Goal: Task Accomplishment & Management: Manage account settings

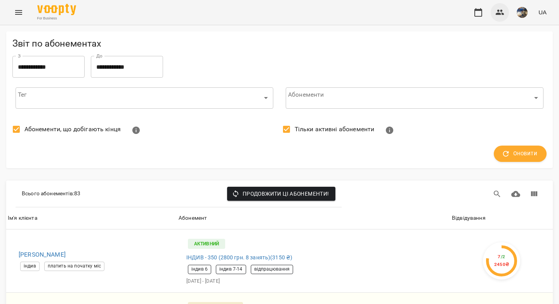
click at [501, 18] on button "button" at bounding box center [499, 12] width 19 height 19
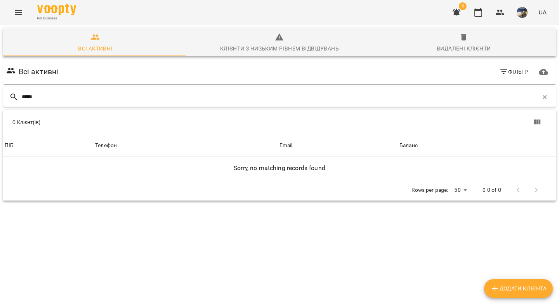
drag, startPoint x: 45, startPoint y: 97, endPoint x: 17, endPoint y: 97, distance: 28.7
click at [17, 97] on div "*****" at bounding box center [279, 96] width 553 height 19
type input "*"
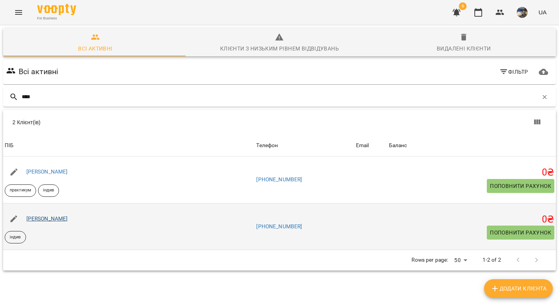
type input "****"
click at [46, 220] on link "Яна Німа" at bounding box center [47, 218] width 42 height 6
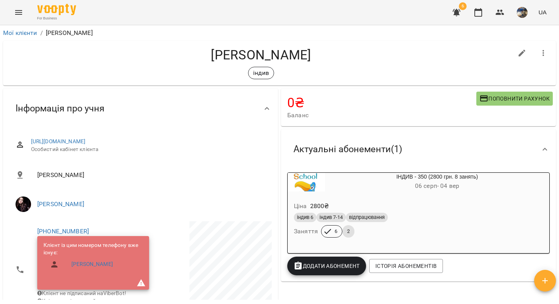
click at [432, 218] on div "індив 6 індив 7-14 відпрацювання" at bounding box center [418, 217] width 249 height 9
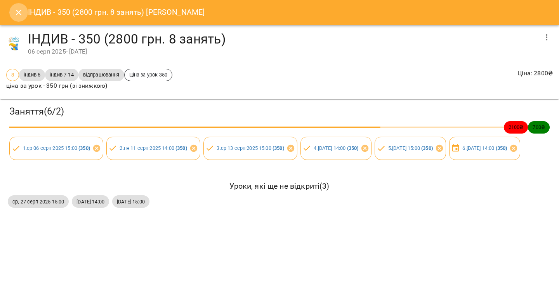
click at [19, 15] on icon "Close" at bounding box center [18, 12] width 9 height 9
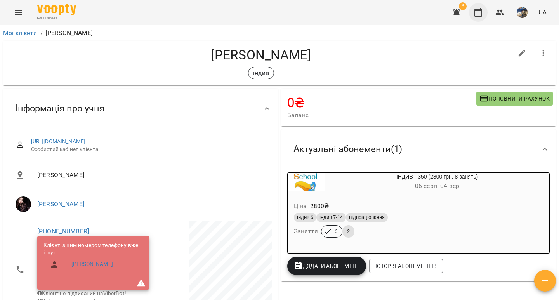
click at [482, 14] on icon "button" at bounding box center [478, 12] width 8 height 9
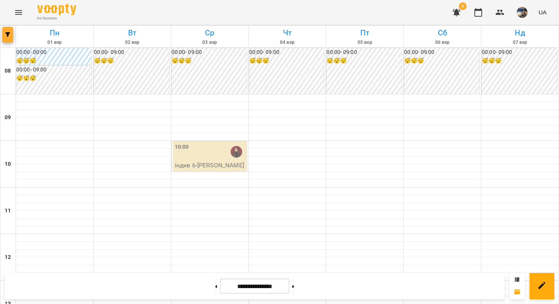
click at [6, 36] on icon "button" at bounding box center [7, 34] width 5 height 5
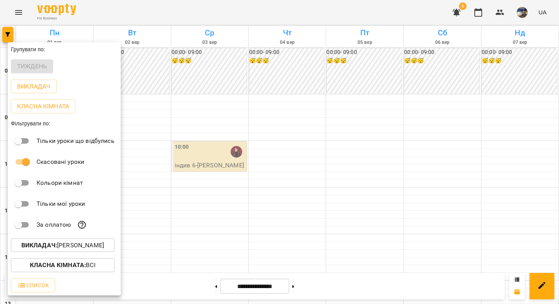
click at [51, 249] on b "Викладач :" at bounding box center [39, 244] width 36 height 7
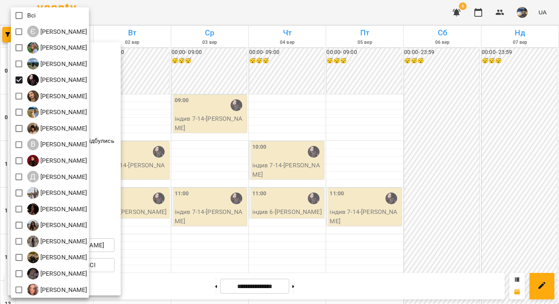
click at [154, 105] on div at bounding box center [279, 152] width 559 height 304
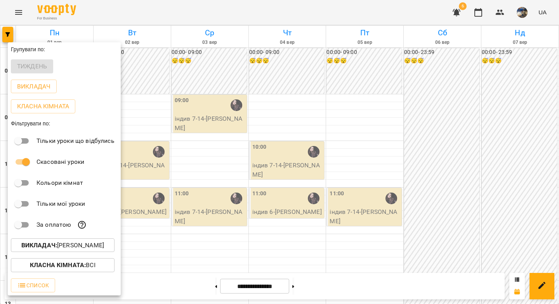
click at [153, 113] on div at bounding box center [279, 152] width 559 height 304
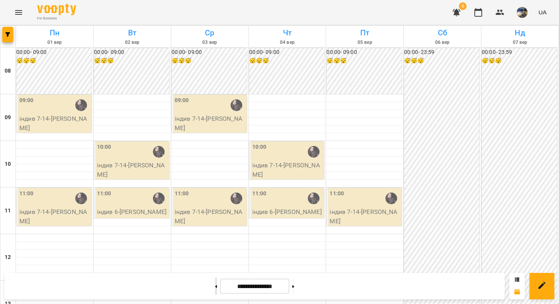
click at [215, 287] on button at bounding box center [216, 285] width 2 height 17
type input "**********"
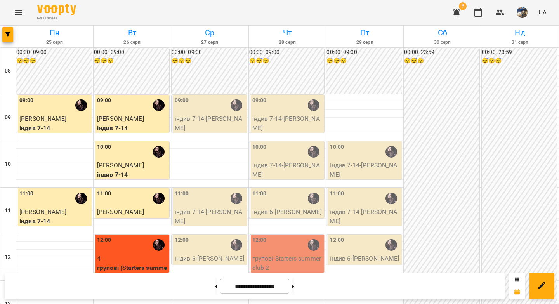
scroll to position [115, 0]
drag, startPoint x: 275, startPoint y: 151, endPoint x: 273, endPoint y: 142, distance: 9.6
click at [273, 254] on p "групові - Starters summer club 2" at bounding box center [287, 263] width 71 height 18
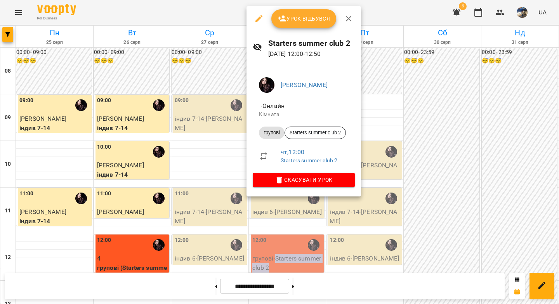
copy p "Starters summer club 2"
click at [502, 14] on div at bounding box center [279, 152] width 559 height 304
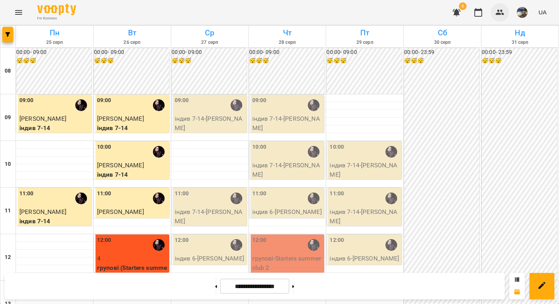
click at [499, 15] on icon "button" at bounding box center [499, 12] width 9 height 9
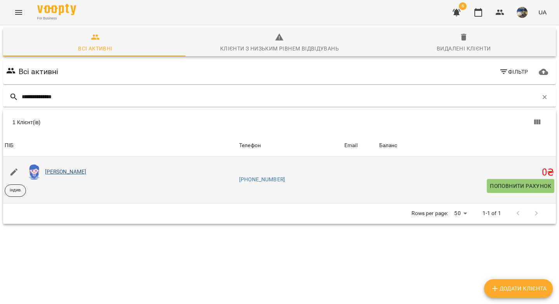
type input "**********"
click at [52, 170] on link "Марія Гальченко" at bounding box center [66, 171] width 42 height 6
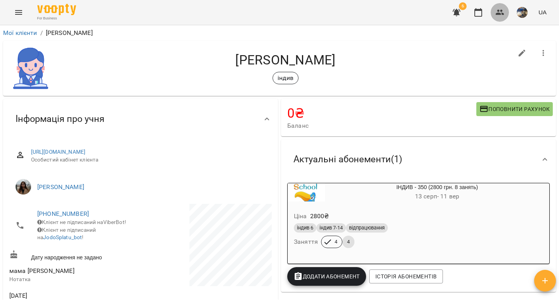
click at [501, 14] on icon "button" at bounding box center [499, 12] width 9 height 5
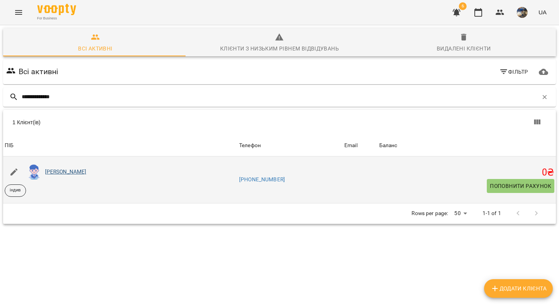
type input "**********"
click at [78, 171] on link "Михайло Волков" at bounding box center [66, 171] width 42 height 6
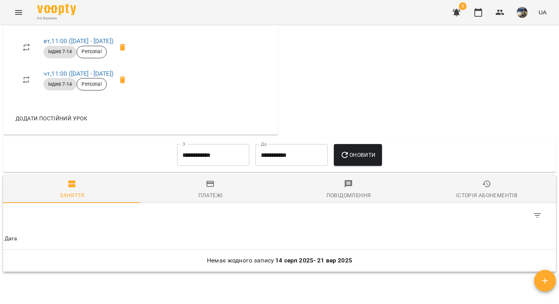
scroll to position [378, 0]
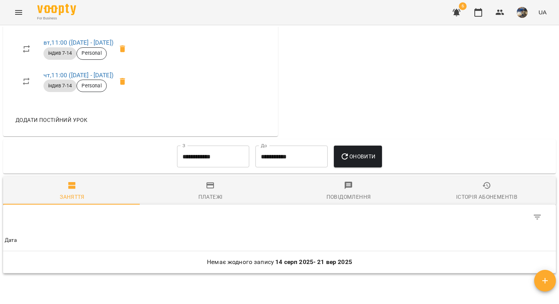
click at [194, 161] on input "**********" at bounding box center [213, 156] width 72 height 22
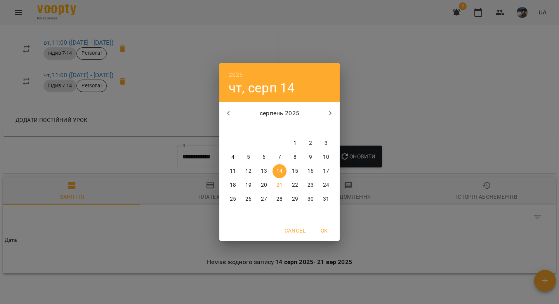
click at [229, 112] on icon "button" at bounding box center [228, 113] width 9 height 9
click at [226, 112] on icon "button" at bounding box center [228, 113] width 9 height 9
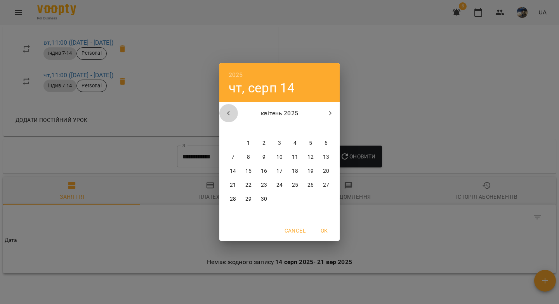
click at [226, 112] on icon "button" at bounding box center [228, 113] width 9 height 9
click at [308, 141] on span "1" at bounding box center [310, 143] width 14 height 8
type input "**********"
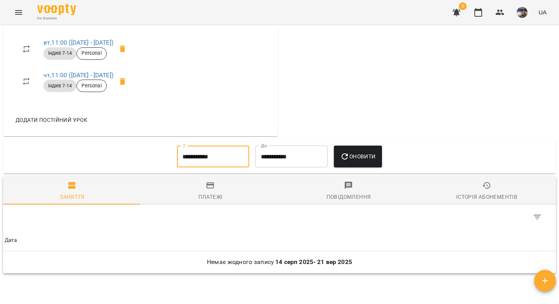
click at [349, 158] on icon "button" at bounding box center [344, 156] width 9 height 9
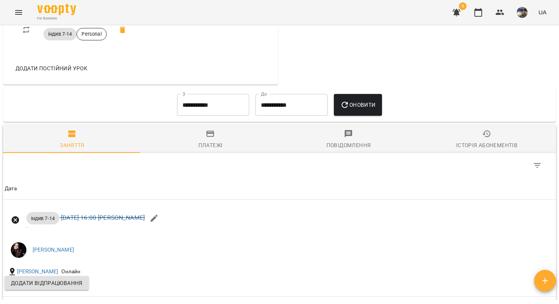
scroll to position [0, 0]
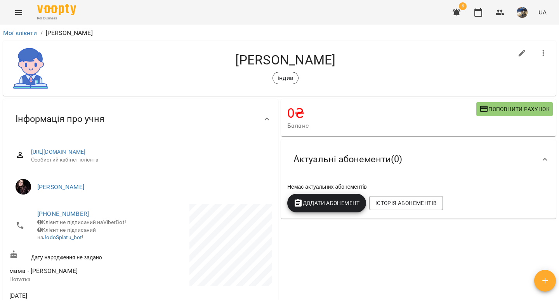
drag, startPoint x: 339, startPoint y: 59, endPoint x: 289, endPoint y: 61, distance: 49.3
click at [289, 61] on h4 "Михайло Волков" at bounding box center [285, 60] width 454 height 16
copy h4 "Волков"
click at [476, 14] on icon "button" at bounding box center [477, 12] width 9 height 9
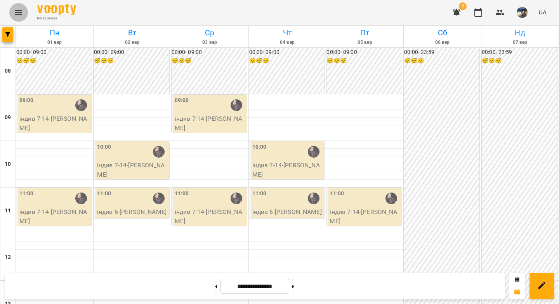
click at [18, 13] on icon "Menu" at bounding box center [18, 12] width 9 height 9
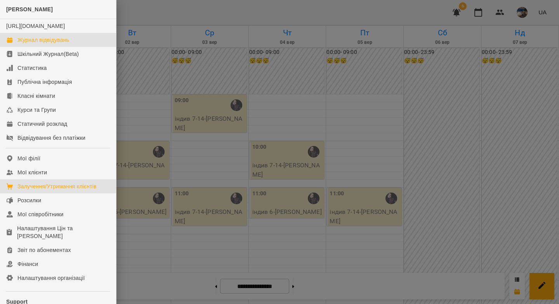
click at [58, 190] on div "Залучення/Утримання клієнтів" at bounding box center [56, 186] width 79 height 8
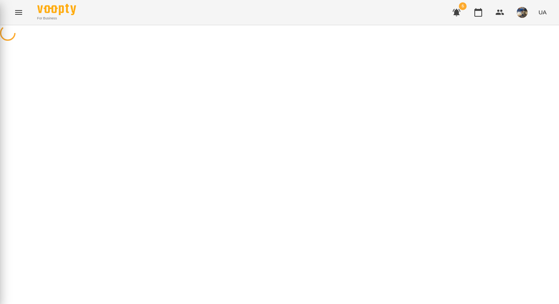
select select "**********"
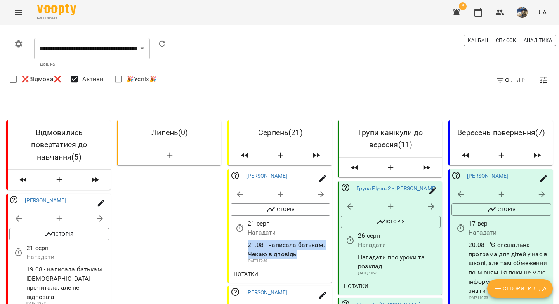
drag, startPoint x: 296, startPoint y: 257, endPoint x: 242, endPoint y: 246, distance: 54.6
click at [242, 246] on div "21.08 - написала батькам. Чекаю відповідь 23 черв 2025 17:50" at bounding box center [280, 252] width 103 height 27
copy div "21.08 - написала батькам. Чекаю відповідь"
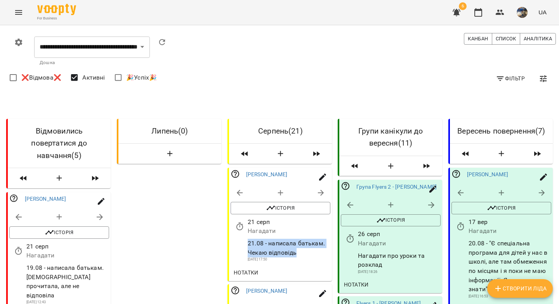
scroll to position [1161, 0]
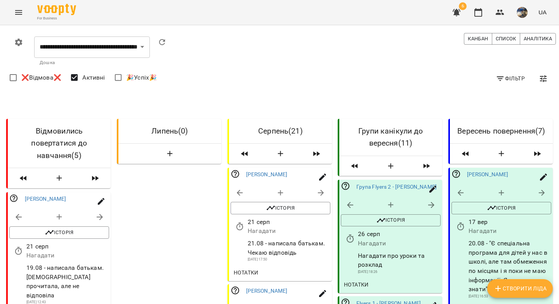
select select "**********"
select select "*"
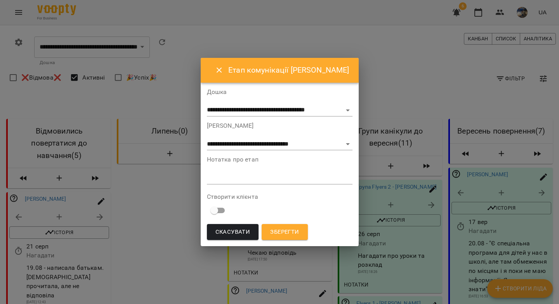
click at [241, 182] on div "*" at bounding box center [279, 178] width 145 height 12
paste textarea "**********"
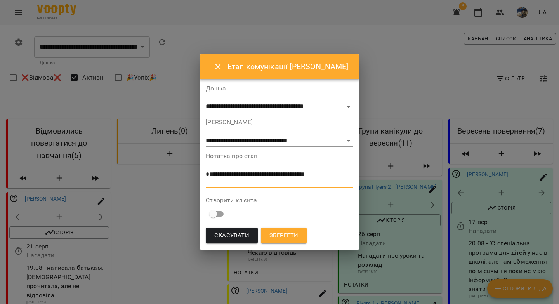
type textarea "**********"
click at [281, 236] on span "Зберегти" at bounding box center [283, 235] width 29 height 10
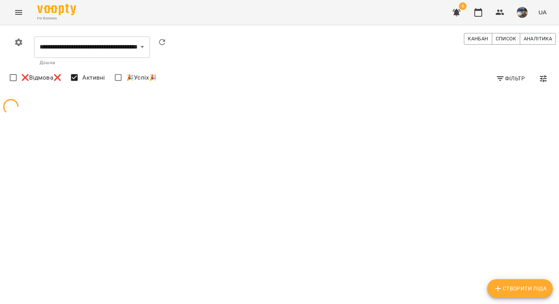
scroll to position [0, 0]
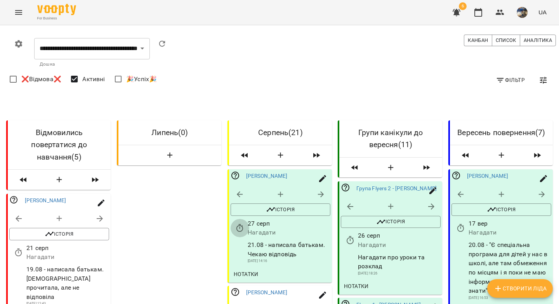
click at [236, 230] on icon "button" at bounding box center [239, 227] width 9 height 9
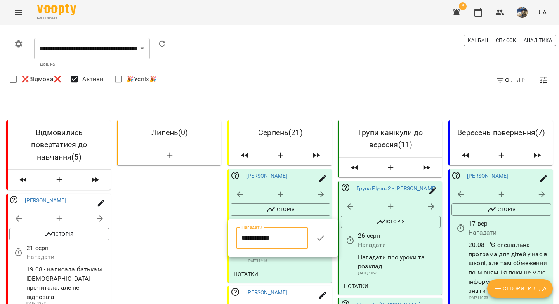
click at [243, 238] on input "**********" at bounding box center [272, 238] width 72 height 22
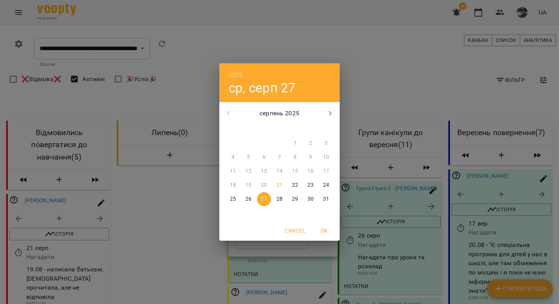
click at [280, 186] on p "21" at bounding box center [279, 185] width 6 height 8
type input "**********"
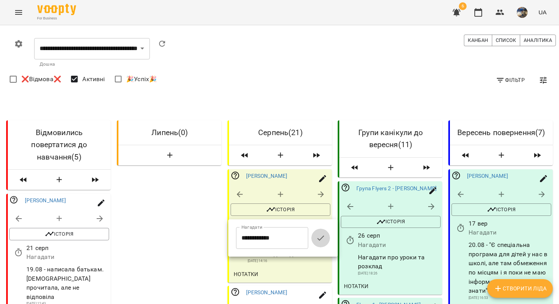
click at [322, 239] on icon "button" at bounding box center [320, 237] width 9 height 9
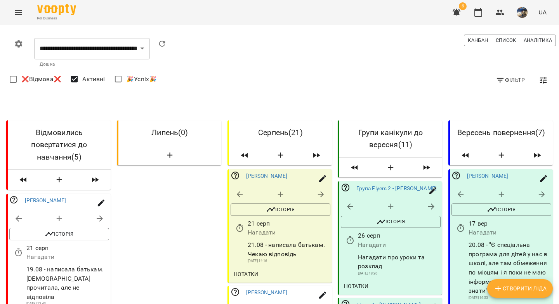
click at [462, 16] on button "button" at bounding box center [456, 12] width 19 height 19
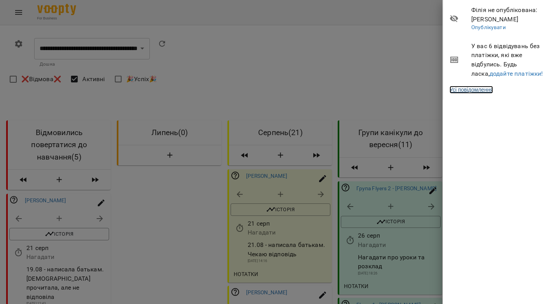
click at [477, 92] on link "Усі повідомлення" at bounding box center [470, 90] width 43 height 8
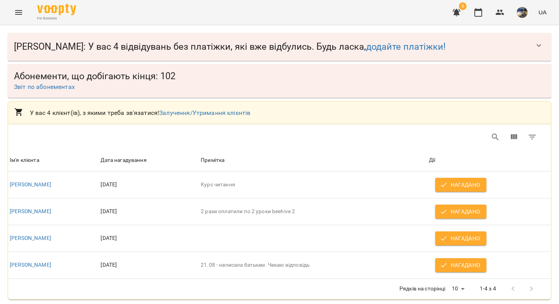
scroll to position [4, 0]
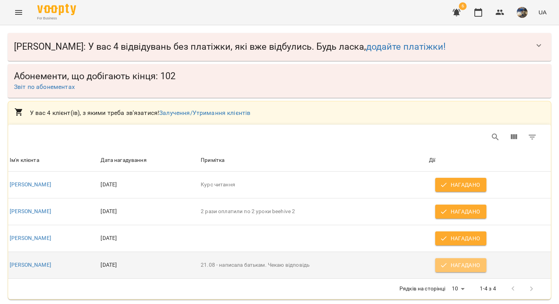
click at [452, 263] on span "Нагадано" at bounding box center [460, 264] width 39 height 9
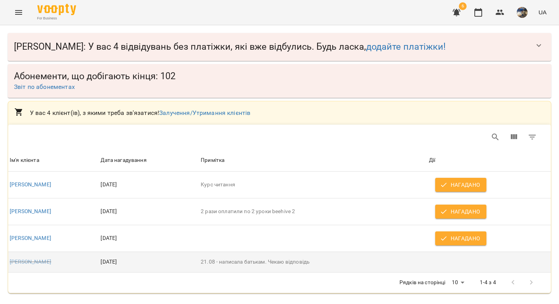
scroll to position [0, 0]
click at [216, 111] on link "Залучення/Утримання клієнтів" at bounding box center [204, 112] width 91 height 7
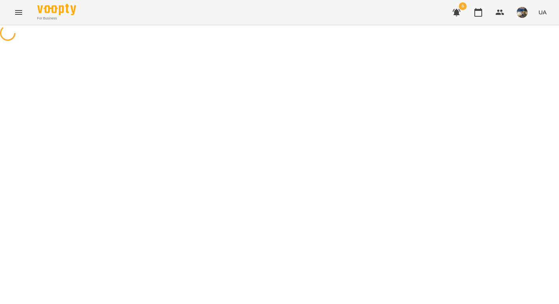
select select "**********"
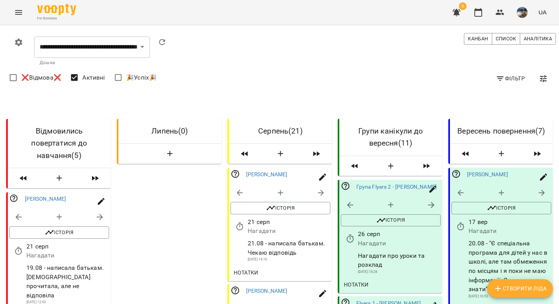
scroll to position [1152, 0]
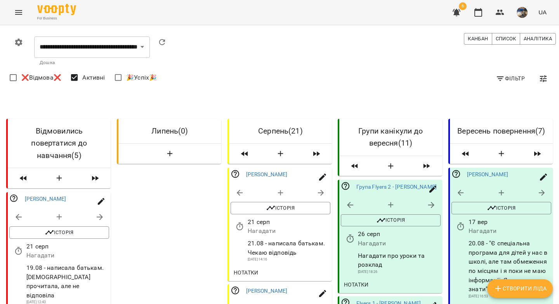
scroll to position [0, 0]
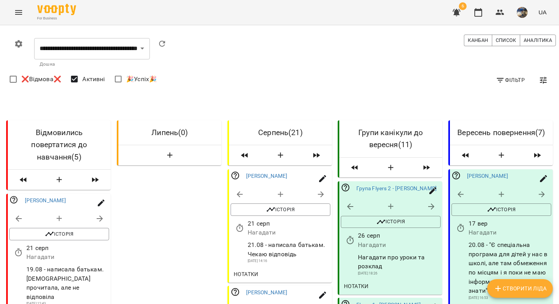
click at [458, 14] on icon "button" at bounding box center [456, 12] width 8 height 7
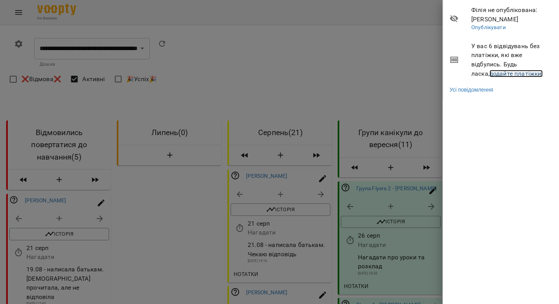
click at [489, 74] on link "додайте платіжки!" at bounding box center [516, 73] width 54 height 7
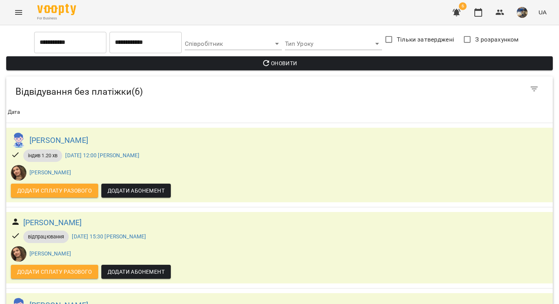
scroll to position [320, 0]
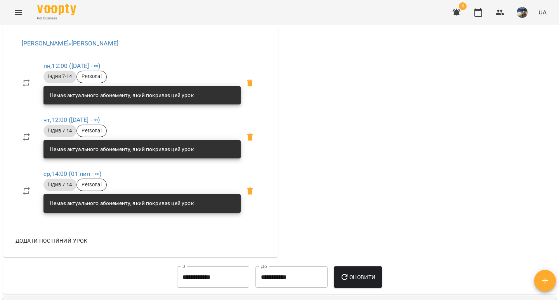
scroll to position [427, 0]
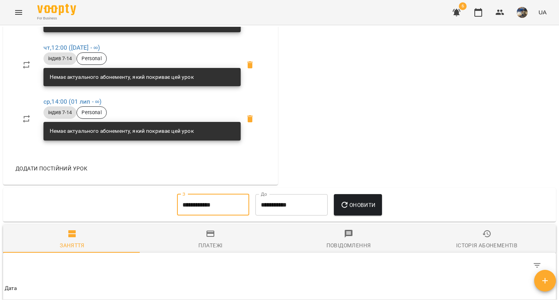
click at [185, 213] on input "**********" at bounding box center [213, 205] width 72 height 22
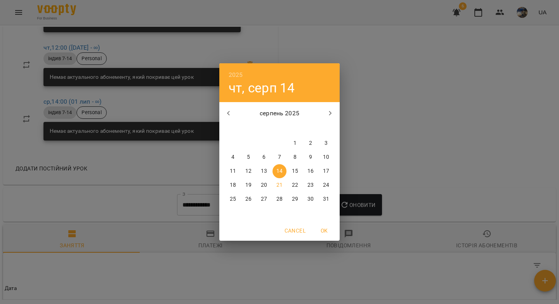
click at [229, 112] on icon "button" at bounding box center [228, 113] width 9 height 9
drag, startPoint x: 248, startPoint y: 142, endPoint x: 252, endPoint y: 140, distance: 4.1
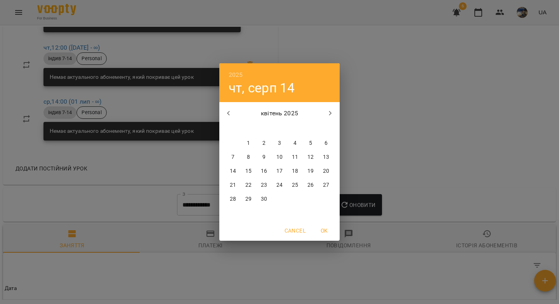
click at [248, 142] on p "1" at bounding box center [248, 143] width 3 height 8
type input "**********"
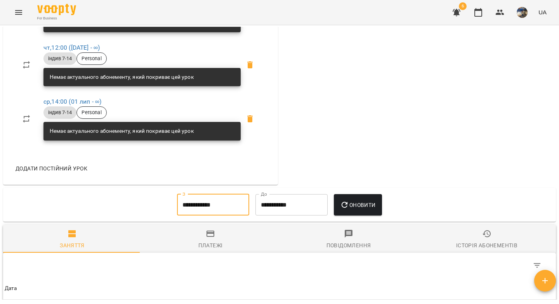
click at [350, 204] on button "Оновити" at bounding box center [358, 205] width 48 height 22
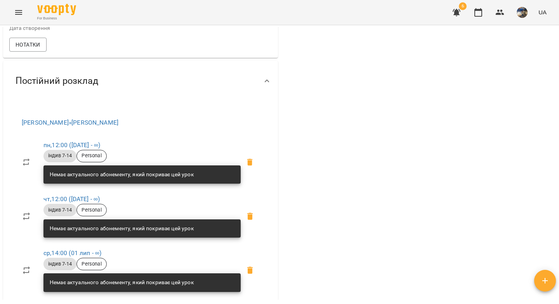
scroll to position [0, 0]
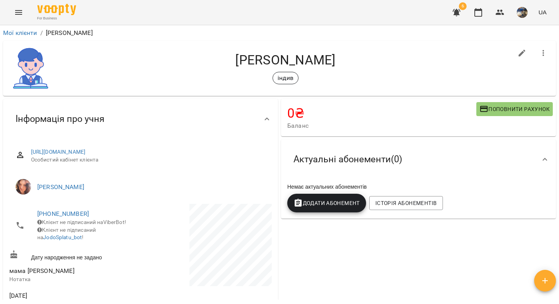
click at [457, 14] on icon "button" at bounding box center [456, 12] width 8 height 7
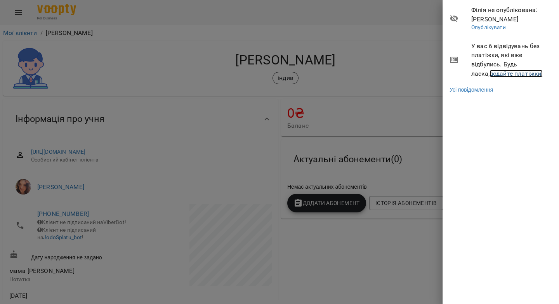
click at [489, 75] on link "додайте платіжки!" at bounding box center [516, 73] width 54 height 7
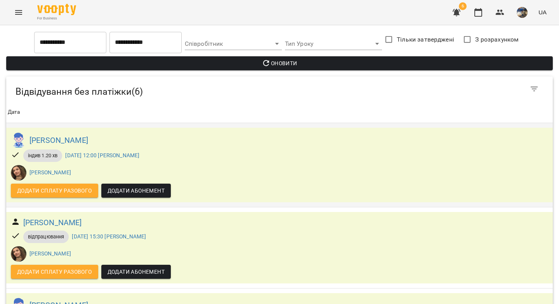
scroll to position [320, 0]
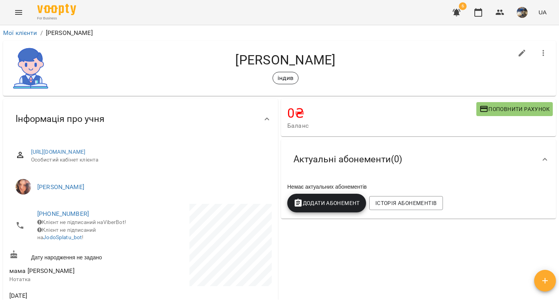
click at [338, 206] on span "Додати Абонемент" at bounding box center [326, 202] width 66 height 9
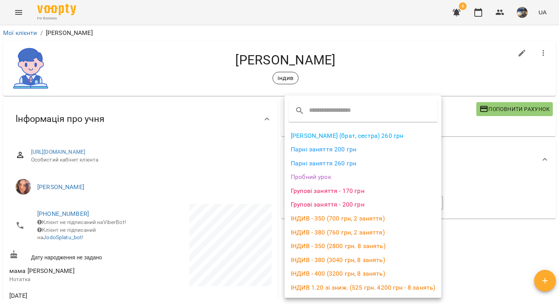
click at [336, 244] on li "ІНДИВ - 350 (2800 грн. 8 занять)" at bounding box center [362, 246] width 157 height 14
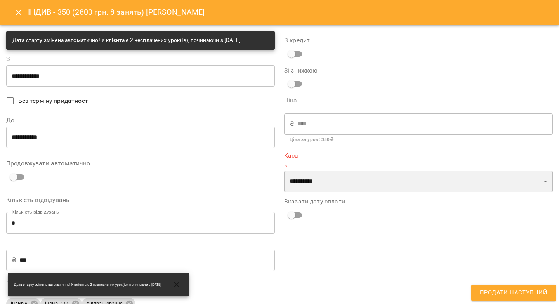
click at [306, 182] on select "**********" at bounding box center [418, 182] width 268 height 22
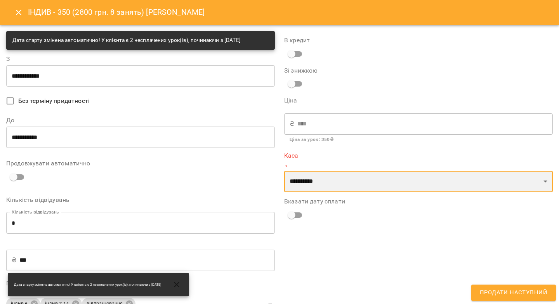
select select "****"
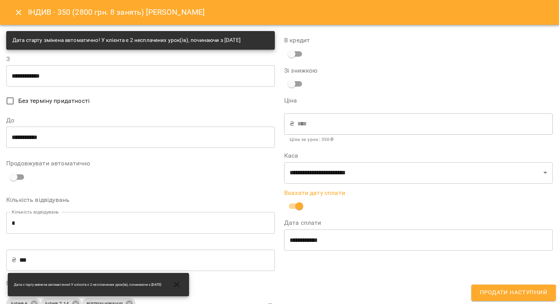
click at [514, 294] on span "Продати наступний" at bounding box center [514, 293] width 68 height 10
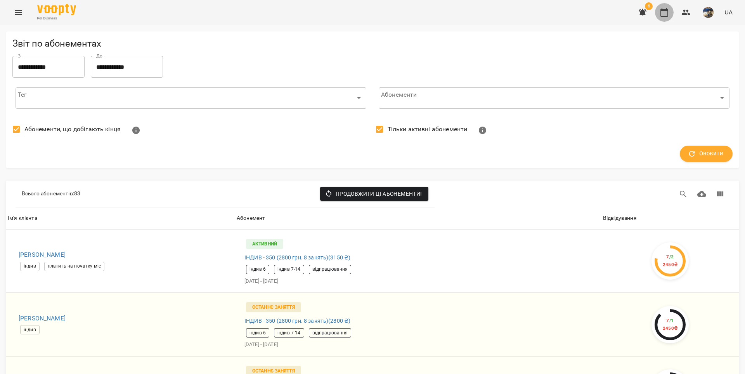
click at [667, 13] on icon "button" at bounding box center [664, 12] width 9 height 9
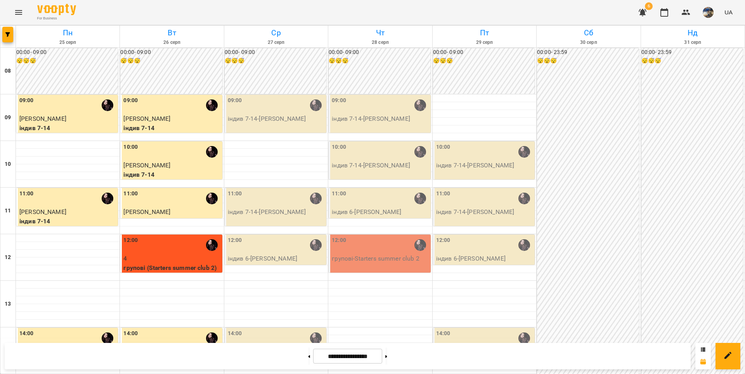
scroll to position [258, 0]
click at [387, 357] on icon at bounding box center [386, 356] width 2 height 3
type input "**********"
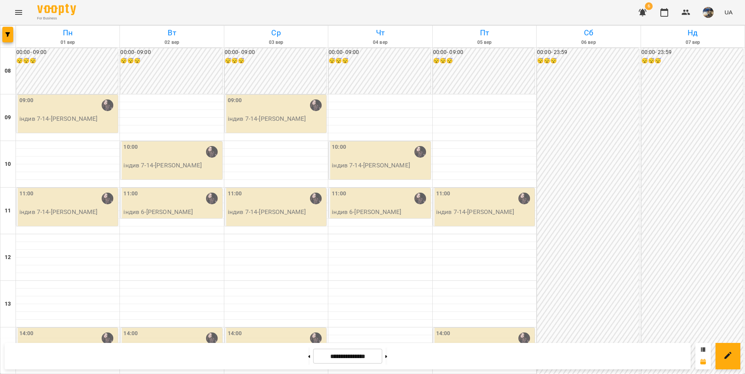
scroll to position [0, 0]
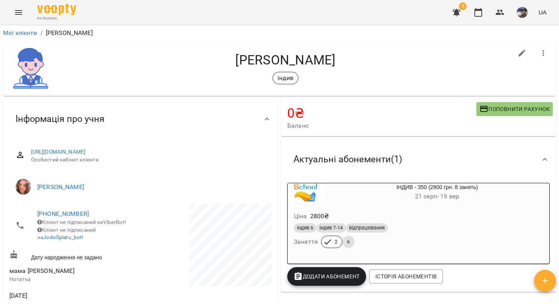
click at [459, 13] on icon "button" at bounding box center [456, 12] width 9 height 9
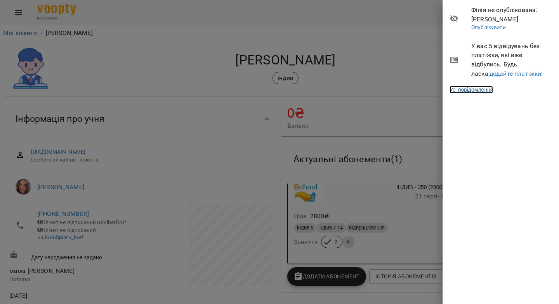
click at [483, 93] on link "Усі повідомлення" at bounding box center [470, 90] width 43 height 8
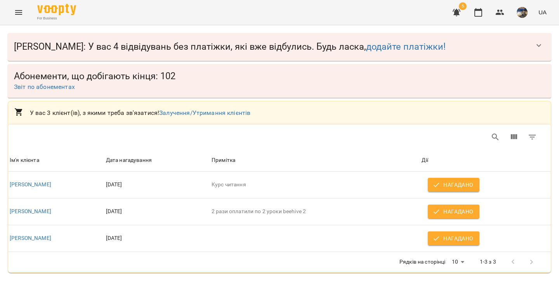
click at [433, 161] on div "Дії" at bounding box center [485, 160] width 128 height 9
click at [532, 138] on icon "Фільтрувати таблицю" at bounding box center [531, 136] width 9 height 9
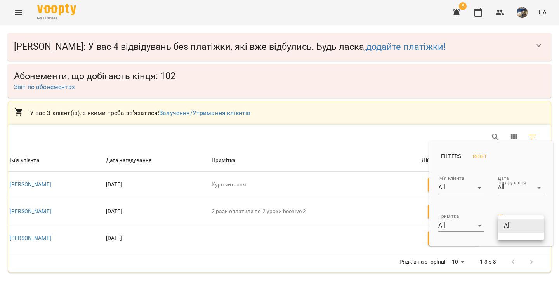
click at [538, 226] on body "For Business 5 UA Бондаренко Андрій : У вас 4 відвідувань без платіжки, які вже…" at bounding box center [279, 140] width 559 height 281
click at [538, 226] on li "All" at bounding box center [520, 225] width 46 height 14
click at [516, 229] on body "For Business 5 UA Бондаренко Андрій : У вас 4 відвідувань без платіжки, які вже…" at bounding box center [279, 140] width 559 height 281
click at [469, 228] on div at bounding box center [279, 152] width 559 height 304
click at [480, 227] on body "For Business 5 UA Бондаренко Андрій : У вас 4 відвідувань без платіжки, які вже…" at bounding box center [279, 140] width 559 height 281
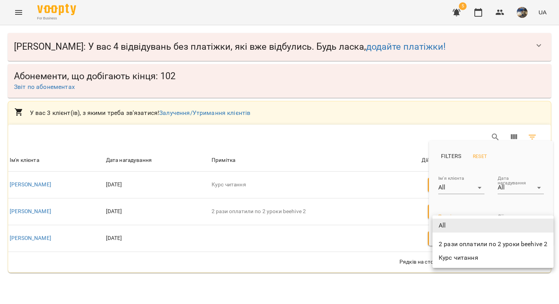
click at [453, 154] on div at bounding box center [279, 152] width 559 height 304
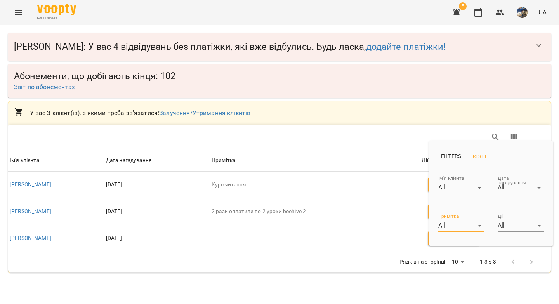
click at [455, 157] on p "FILTERS" at bounding box center [451, 156] width 20 height 8
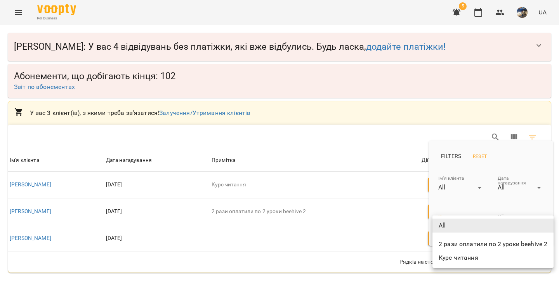
click at [462, 223] on body "For Business 5 UA Бондаренко Андрій : У вас 4 відвідувань без платіжки, які вже…" at bounding box center [279, 140] width 559 height 281
click at [460, 188] on div at bounding box center [279, 152] width 559 height 304
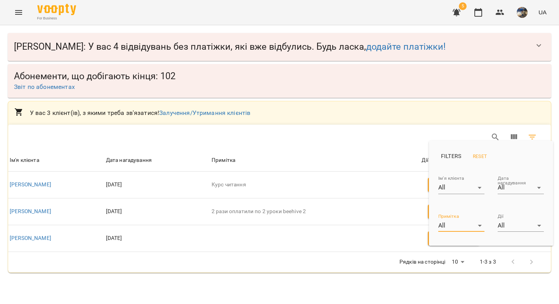
click at [509, 188] on body "For Business 5 UA Бондаренко Андрій : У вас 4 відвідувань без платіжки, які вже…" at bounding box center [279, 140] width 559 height 281
click at [514, 162] on div at bounding box center [279, 152] width 559 height 304
click at [386, 137] on div at bounding box center [279, 152] width 559 height 304
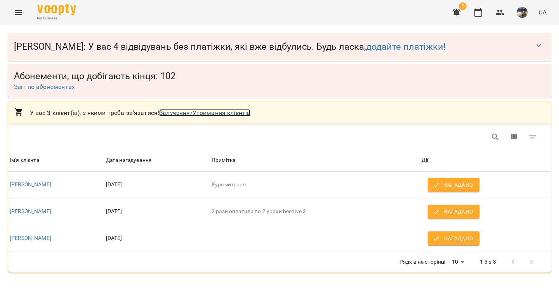
click at [230, 112] on link "Залучення/Утримання клієнтів" at bounding box center [204, 112] width 91 height 7
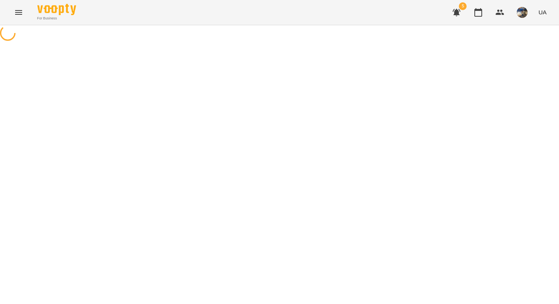
select select "**********"
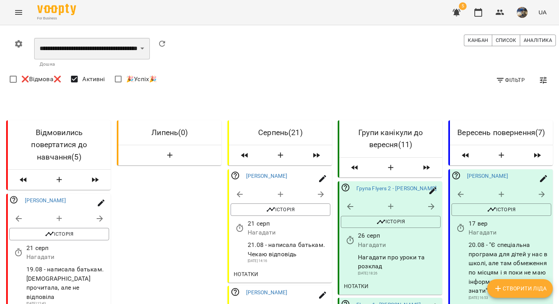
click at [150, 53] on select "**********" at bounding box center [92, 49] width 116 height 22
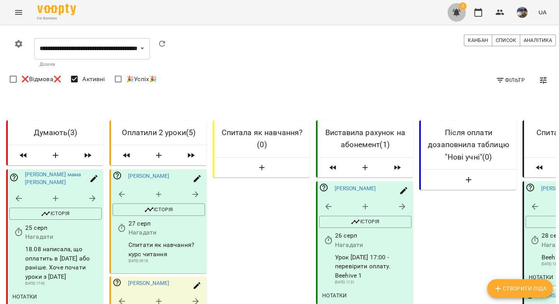
click at [459, 14] on icon "button" at bounding box center [456, 12] width 8 height 7
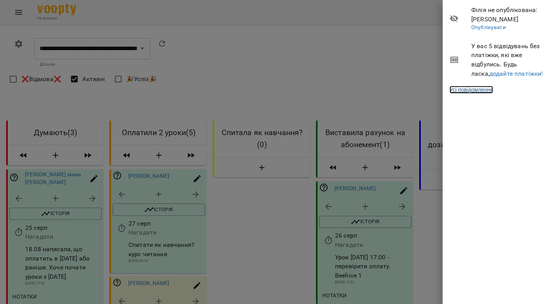
click at [470, 91] on link "Усі повідомлення" at bounding box center [470, 90] width 43 height 8
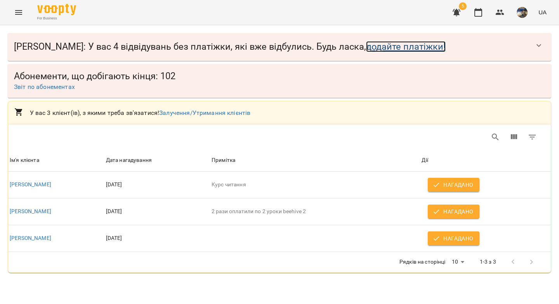
click at [396, 46] on link "додайте платіжки!" at bounding box center [406, 46] width 80 height 11
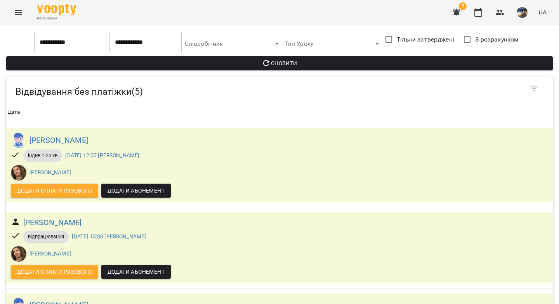
click at [19, 13] on icon "Menu" at bounding box center [18, 12] width 9 height 9
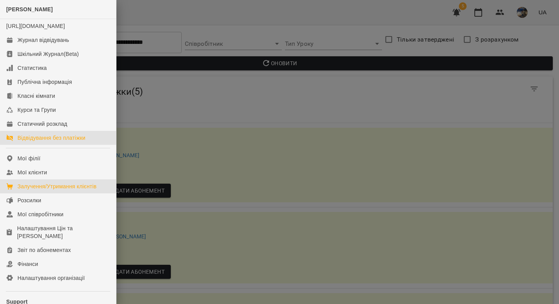
click at [75, 190] on div "Залучення/Утримання клієнтів" at bounding box center [56, 186] width 79 height 8
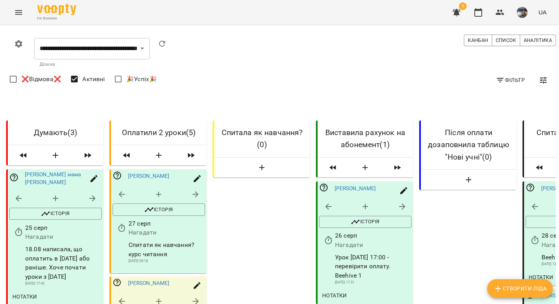
click at [18, 10] on icon "Menu" at bounding box center [18, 12] width 7 height 5
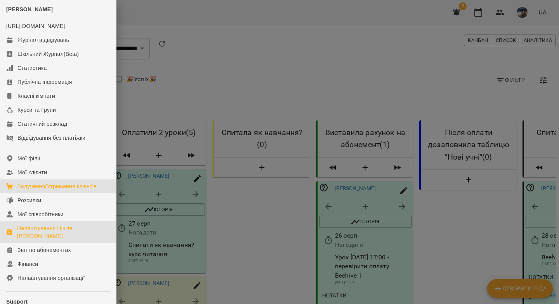
drag, startPoint x: 38, startPoint y: 237, endPoint x: 276, endPoint y: 112, distance: 269.0
click at [38, 237] on div "Налаштування Цін та Абонементів" at bounding box center [63, 232] width 93 height 16
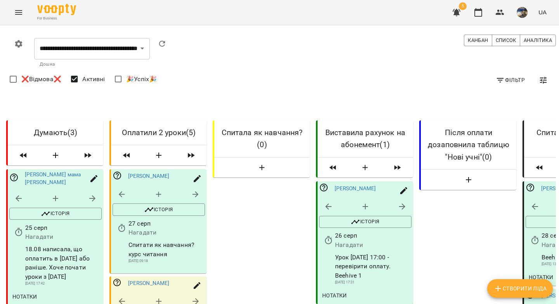
click at [19, 11] on icon "Menu" at bounding box center [18, 12] width 9 height 9
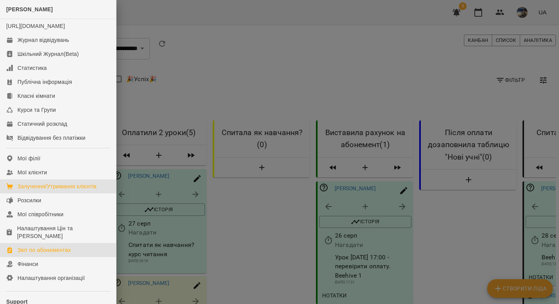
click at [43, 254] on div "Звіт по абонементах" at bounding box center [44, 250] width 54 height 8
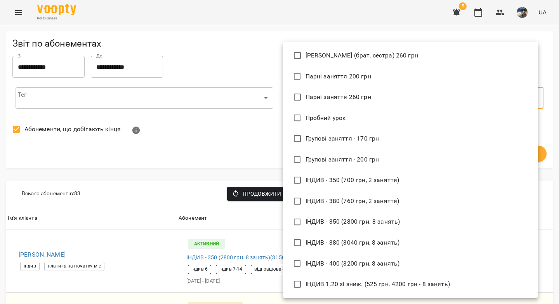
click at [341, 222] on span "ІНДИВ - 350 (2800 грн. 8 занять)" at bounding box center [352, 221] width 95 height 9
type input "**********"
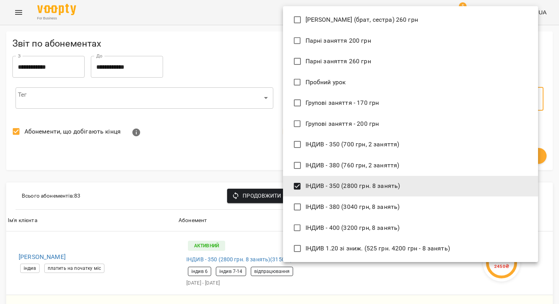
click at [229, 123] on div at bounding box center [279, 152] width 559 height 304
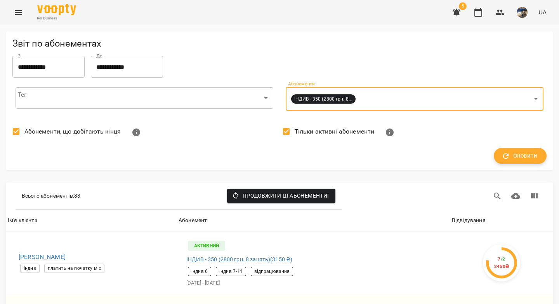
click at [508, 160] on span "Оновити" at bounding box center [520, 156] width 34 height 10
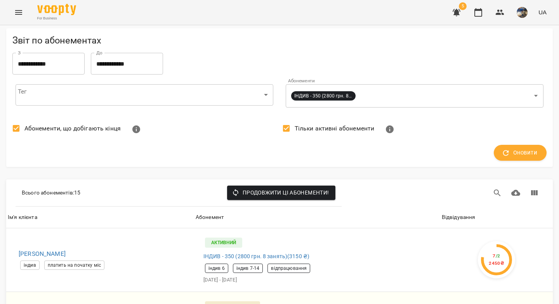
scroll to position [915, 0]
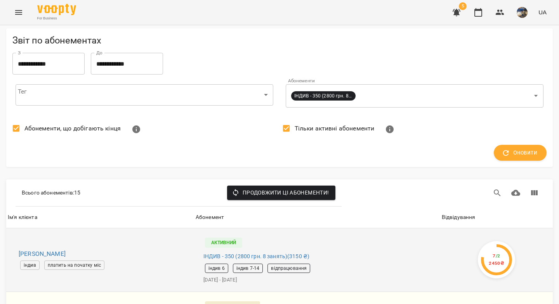
scroll to position [0, 0]
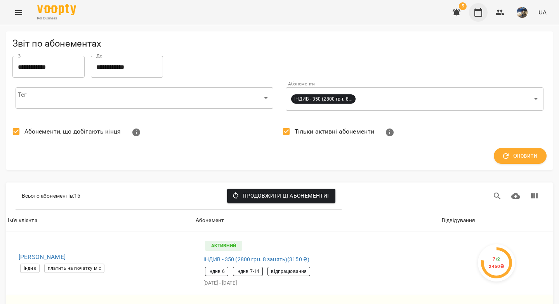
click at [476, 14] on icon "button" at bounding box center [477, 12] width 9 height 9
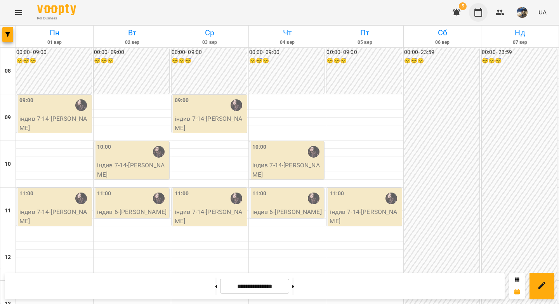
click at [481, 13] on icon "button" at bounding box center [477, 12] width 9 height 9
click at [5, 35] on icon "button" at bounding box center [7, 34] width 5 height 5
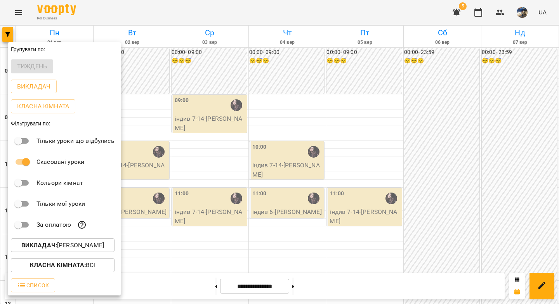
click at [85, 244] on p "Викладач : Абрамова Анастасія" at bounding box center [62, 245] width 83 height 9
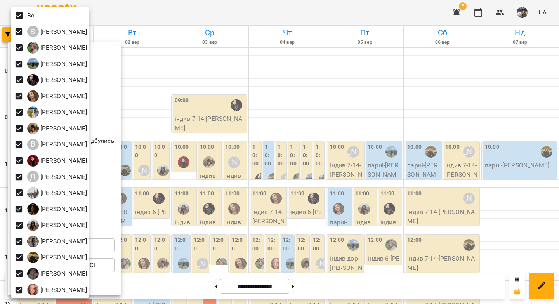
drag, startPoint x: 285, startPoint y: 79, endPoint x: 286, endPoint y: 83, distance: 4.7
click at [285, 79] on div at bounding box center [279, 152] width 559 height 304
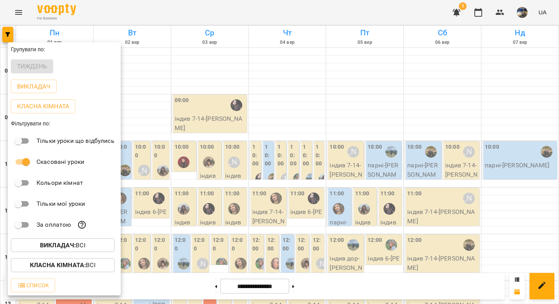
click at [289, 128] on div at bounding box center [279, 152] width 559 height 304
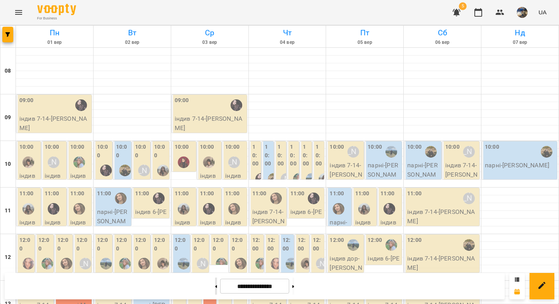
click at [215, 286] on icon at bounding box center [216, 286] width 2 height 3
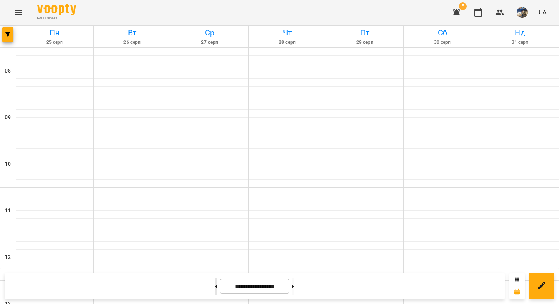
click at [215, 286] on icon at bounding box center [216, 286] width 2 height 3
type input "**********"
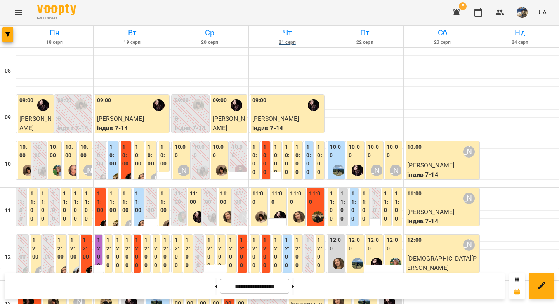
click at [285, 33] on h6 "Чт" at bounding box center [287, 33] width 75 height 12
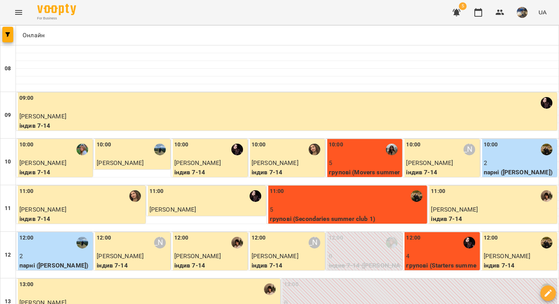
scroll to position [55, 0]
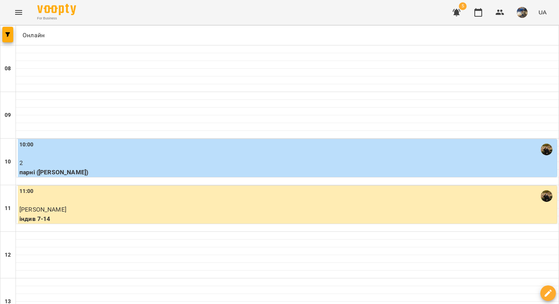
scroll to position [362, 0]
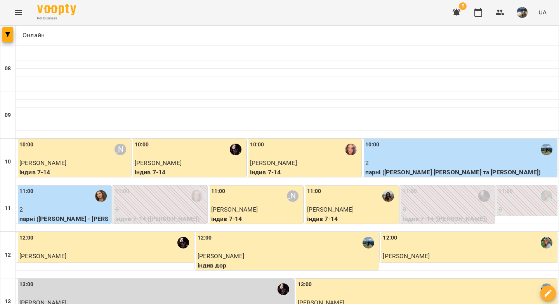
scroll to position [153, 0]
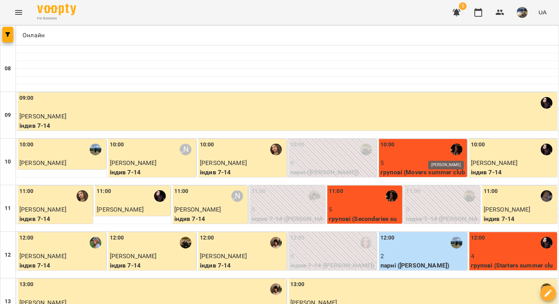
click at [450, 146] on img "Катерина Халимендик" at bounding box center [456, 150] width 12 height 12
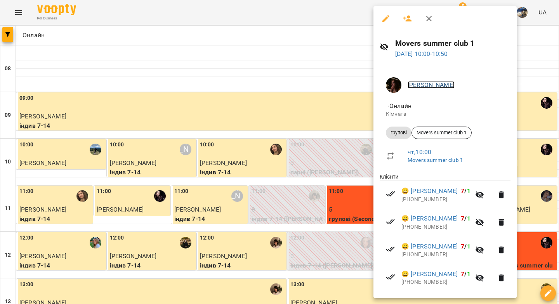
click at [430, 86] on link "Катерина Халимендик" at bounding box center [430, 84] width 47 height 7
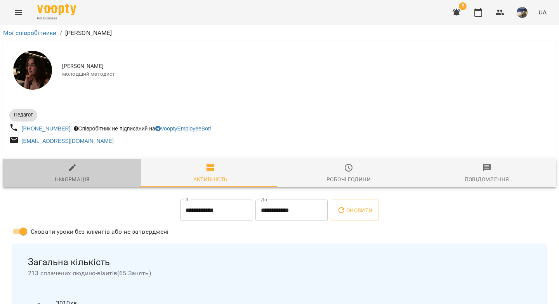
click at [64, 170] on span "Інформація" at bounding box center [72, 173] width 129 height 21
select select "**"
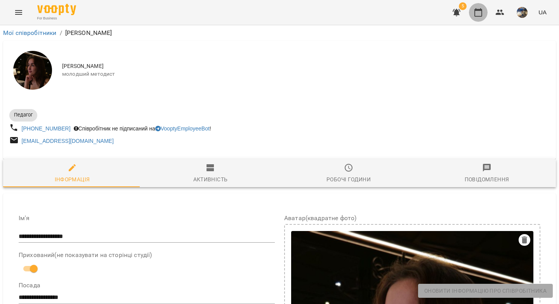
click at [479, 14] on icon "button" at bounding box center [477, 12] width 9 height 9
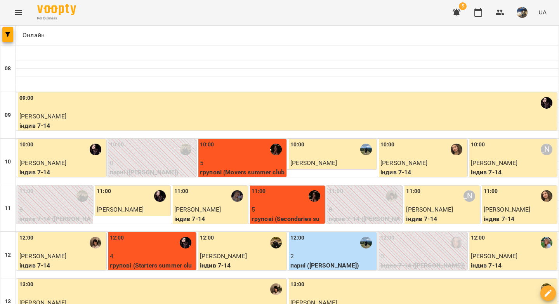
type input "**********"
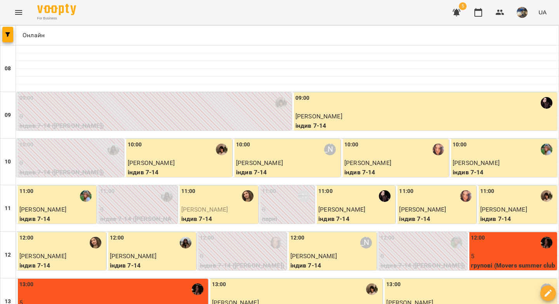
type input "**********"
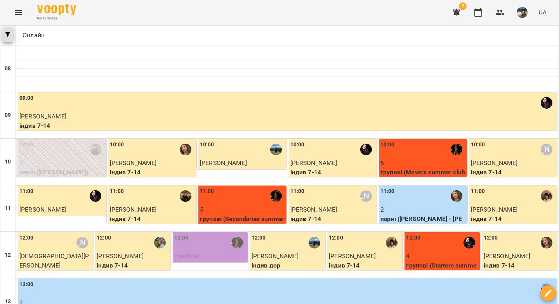
click at [9, 36] on icon "button" at bounding box center [7, 34] width 5 height 5
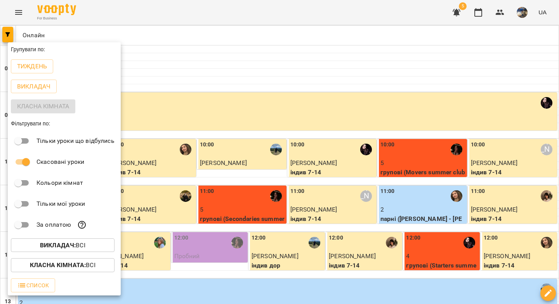
click at [65, 247] on b "Викладач :" at bounding box center [58, 244] width 36 height 7
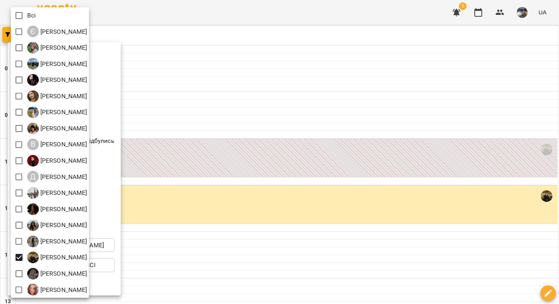
click at [190, 123] on div at bounding box center [279, 152] width 559 height 304
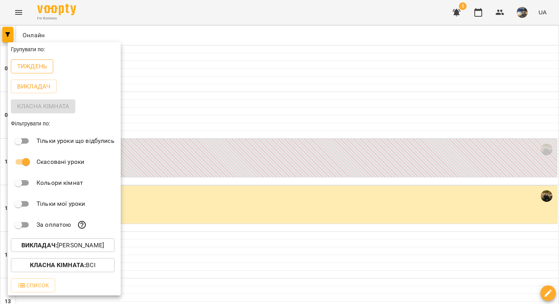
click at [41, 66] on p "Тиждень" at bounding box center [32, 66] width 30 height 9
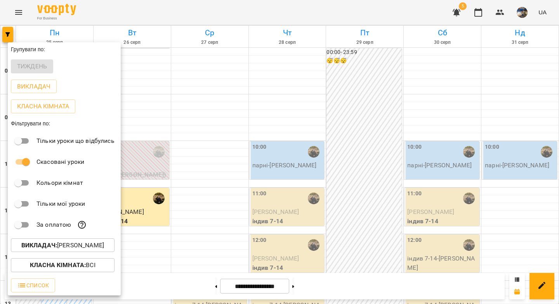
click at [192, 74] on div at bounding box center [279, 152] width 559 height 304
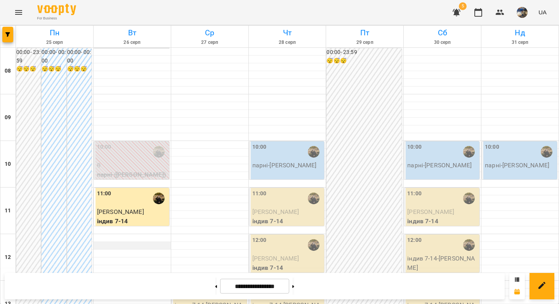
scroll to position [92, 0]
drag, startPoint x: 155, startPoint y: 120, endPoint x: 97, endPoint y: 121, distance: 57.8
click at [97, 207] on p "[PERSON_NAME]" at bounding box center [132, 211] width 71 height 9
copy span "[PERSON_NAME]"
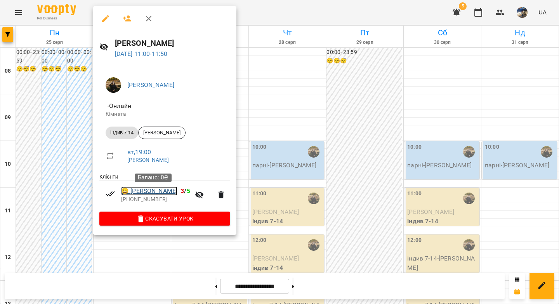
click at [177, 193] on link "😀 Кирило Тараненко" at bounding box center [149, 190] width 56 height 9
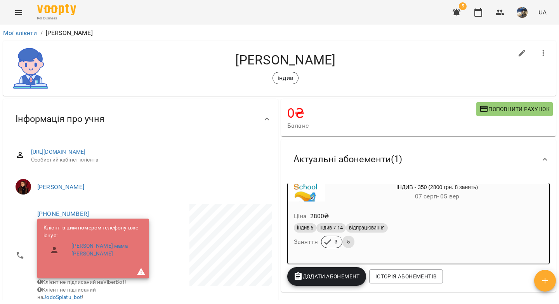
drag, startPoint x: 345, startPoint y: 58, endPoint x: 225, endPoint y: 59, distance: 120.7
click at [225, 59] on h4 "[PERSON_NAME]" at bounding box center [285, 60] width 454 height 16
copy h4 "[PERSON_NAME]"
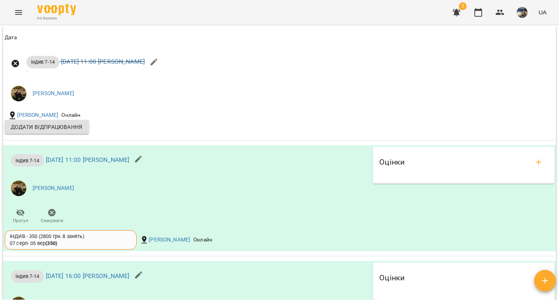
scroll to position [679, 0]
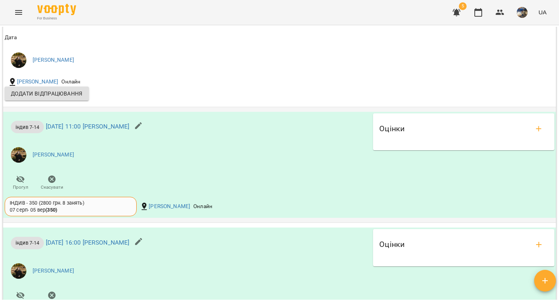
drag, startPoint x: 93, startPoint y: 162, endPoint x: 30, endPoint y: 164, distance: 62.9
click at [30, 164] on li "[PERSON_NAME]" at bounding box center [187, 155] width 365 height 22
copy link "[PERSON_NAME]"
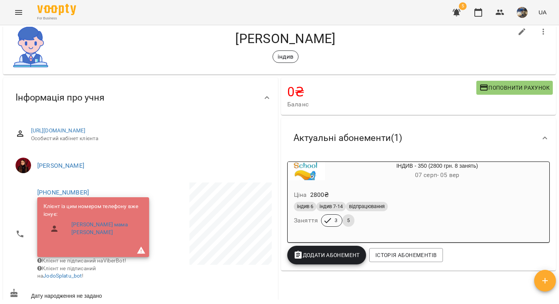
scroll to position [0, 0]
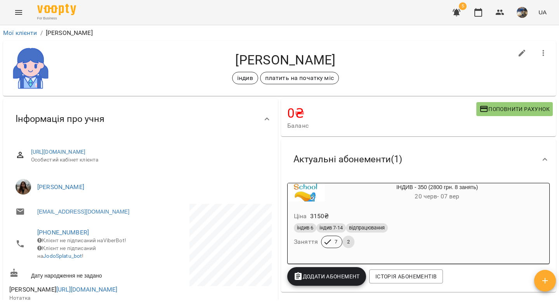
drag, startPoint x: 357, startPoint y: 58, endPoint x: 230, endPoint y: 56, distance: 126.5
click at [230, 56] on h4 "[PERSON_NAME]" at bounding box center [285, 60] width 454 height 16
copy h4 "[PERSON_NAME]"
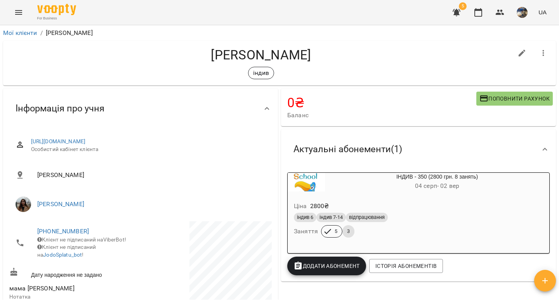
drag, startPoint x: 322, startPoint y: 58, endPoint x: 203, endPoint y: 55, distance: 119.5
click at [203, 55] on h4 "[PERSON_NAME]" at bounding box center [260, 55] width 503 height 16
copy h4 "[PERSON_NAME]"
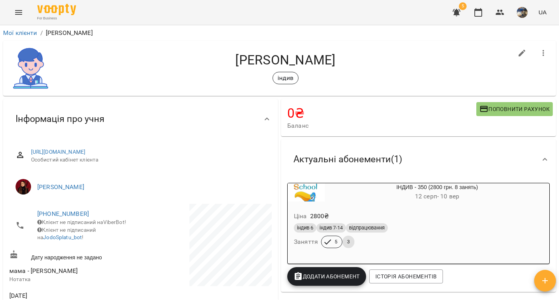
drag, startPoint x: 340, startPoint y: 58, endPoint x: 235, endPoint y: 57, distance: 105.1
click at [235, 57] on h4 "[PERSON_NAME]" at bounding box center [285, 60] width 454 height 16
copy h4 "Дмитро Полупан"
click at [358, 64] on h4 "[PERSON_NAME]" at bounding box center [285, 60] width 454 height 16
drag, startPoint x: 360, startPoint y: 63, endPoint x: 217, endPoint y: 59, distance: 142.4
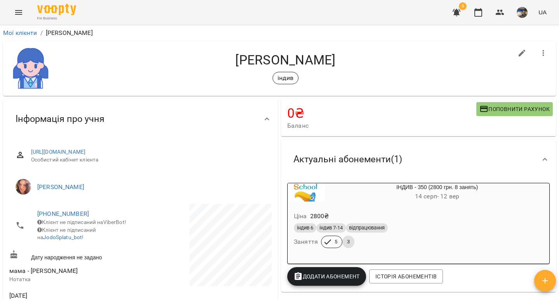
click at [217, 59] on h4 "[PERSON_NAME]" at bounding box center [285, 60] width 454 height 16
copy h4 "[PERSON_NAME]"
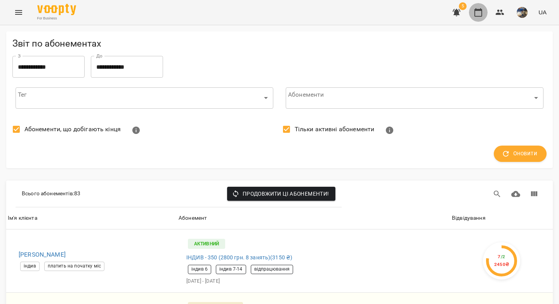
click at [477, 14] on icon "button" at bounding box center [477, 12] width 9 height 9
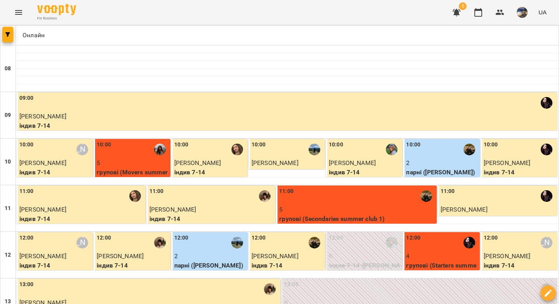
scroll to position [103, 0]
drag, startPoint x: 388, startPoint y: 116, endPoint x: 312, endPoint y: 116, distance: 75.7
click at [312, 214] on p "групові (Secondaries summer club 1)" at bounding box center [357, 218] width 156 height 9
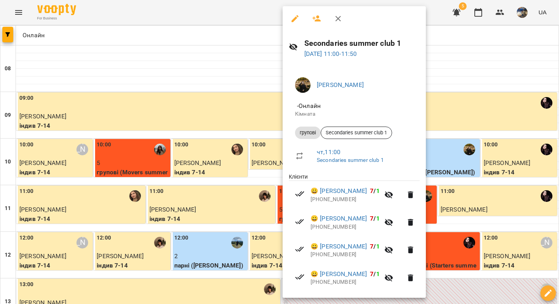
copy p "Secondaries summer club 1"
drag, startPoint x: 411, startPoint y: 45, endPoint x: 288, endPoint y: 43, distance: 123.0
click at [288, 43] on div "Secondaries summer club 1 [DATE] 11:00 - 11:50" at bounding box center [353, 48] width 143 height 34
copy h6 "Secondaries summer club 1"
click at [340, 19] on icon "button" at bounding box center [337, 18] width 9 height 9
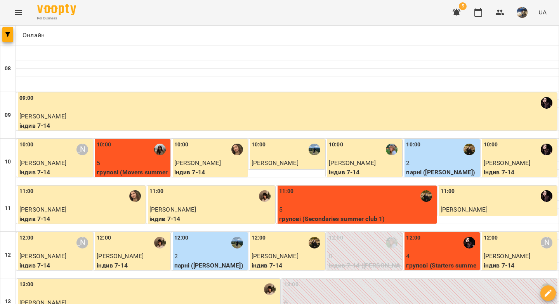
scroll to position [63, 0]
click at [119, 140] on div "10:00" at bounding box center [133, 149] width 72 height 18
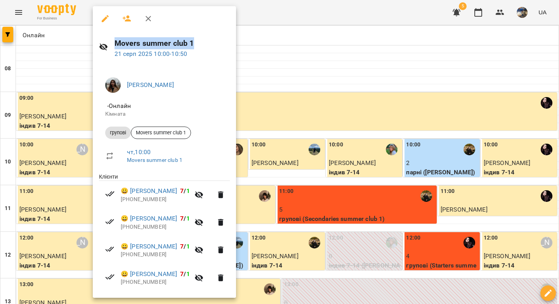
drag, startPoint x: 196, startPoint y: 43, endPoint x: 113, endPoint y: 40, distance: 82.7
click at [113, 40] on div "Movers summer club 1 [DATE] 10:00 - 10:50" at bounding box center [164, 48] width 143 height 34
copy h6 "Movers summer club 1"
click at [386, 129] on div at bounding box center [279, 152] width 559 height 304
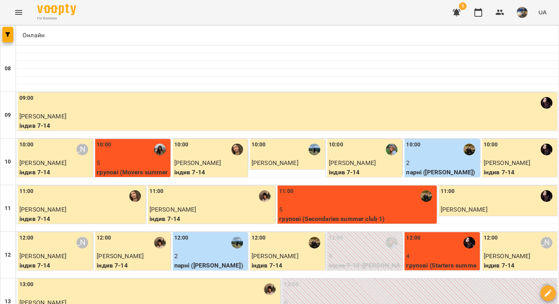
click at [393, 214] on p "групові (Secondaries summer club 1)" at bounding box center [357, 218] width 156 height 9
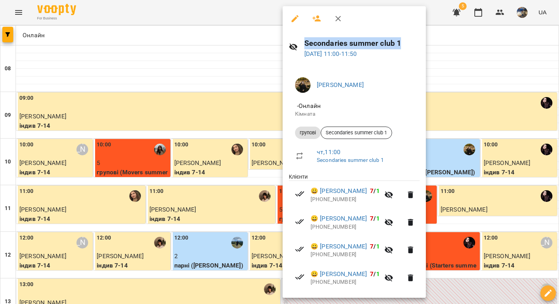
drag, startPoint x: 406, startPoint y: 43, endPoint x: 303, endPoint y: 44, distance: 103.6
click at [303, 44] on div "Secondaries summer club 1 [DATE] 11:00 - 11:50" at bounding box center [353, 48] width 143 height 34
copy h6 "Secondaries summer club 1"
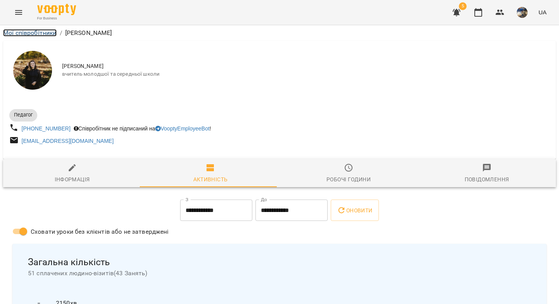
click at [31, 33] on link "Мої співробітники" at bounding box center [30, 32] width 54 height 7
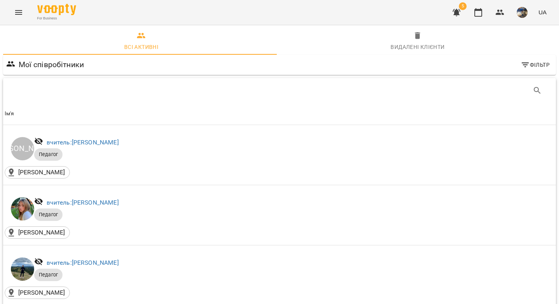
scroll to position [621, 0]
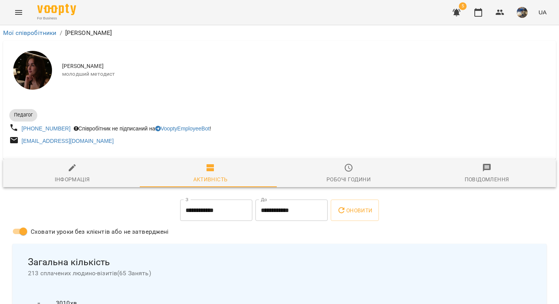
scroll to position [2, 0]
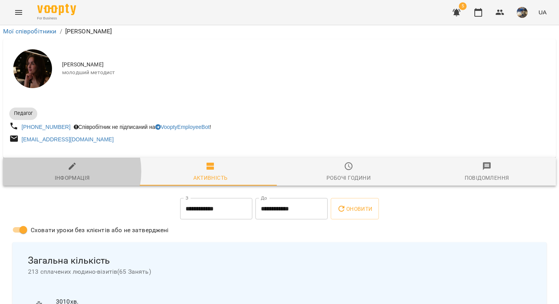
click at [63, 173] on span "Інформація" at bounding box center [72, 171] width 129 height 21
select select "**"
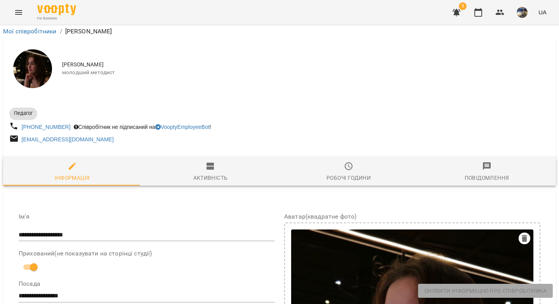
scroll to position [242, 0]
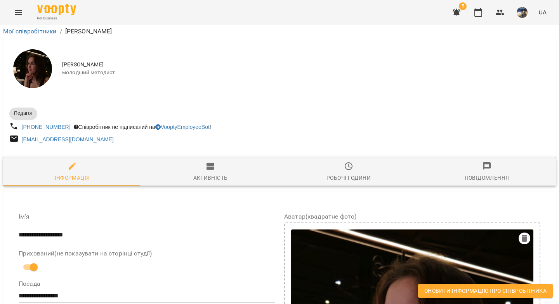
drag, startPoint x: 40, startPoint y: 210, endPoint x: 168, endPoint y: 221, distance: 128.1
